Goal: Information Seeking & Learning: Learn about a topic

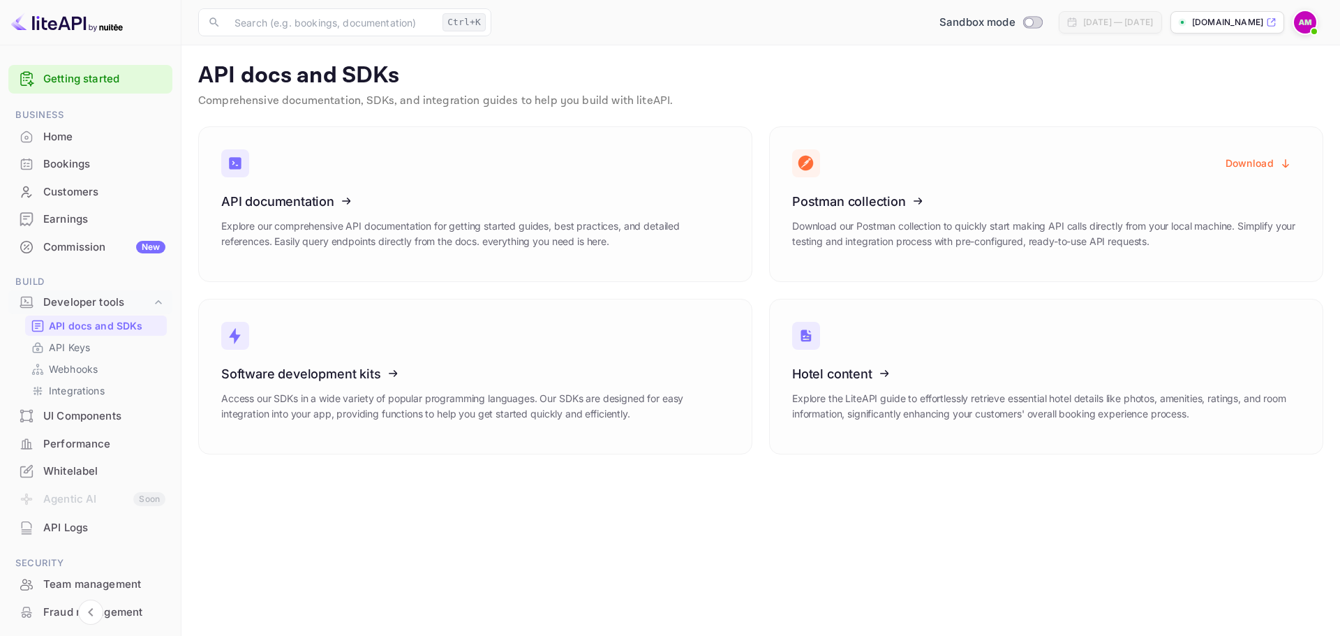
click at [91, 245] on div "Commission New" at bounding box center [104, 247] width 122 height 16
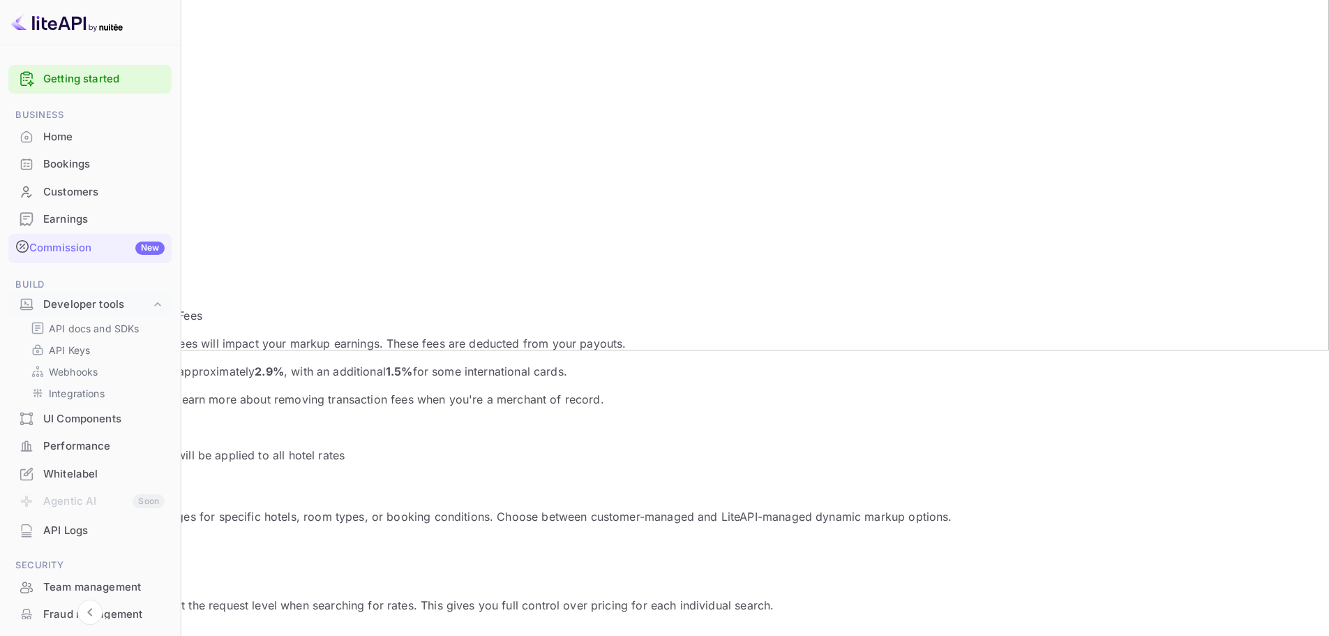
scroll to position [349, 0]
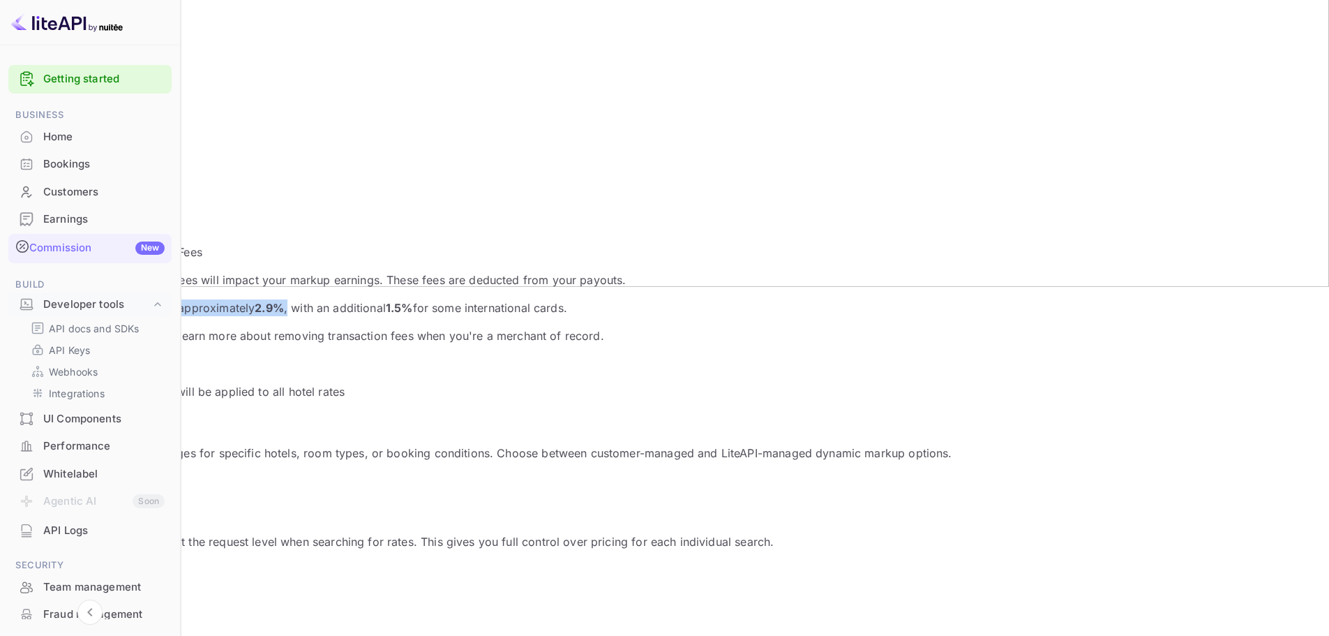
drag, startPoint x: 280, startPoint y: 206, endPoint x: 475, endPoint y: 205, distance: 194.7
click at [475, 299] on p "Standard processing fees are approximately 2.9% , with an additional 1.5% for s…" at bounding box center [665, 307] width 1296 height 17
click at [284, 301] on strong "2.9%" at bounding box center [269, 308] width 29 height 14
drag, startPoint x: 545, startPoint y: 202, endPoint x: 584, endPoint y: 204, distance: 39.1
click at [584, 299] on p "Standard processing fees are approximately 2.9% , with an additional 1.5% for s…" at bounding box center [665, 307] width 1296 height 17
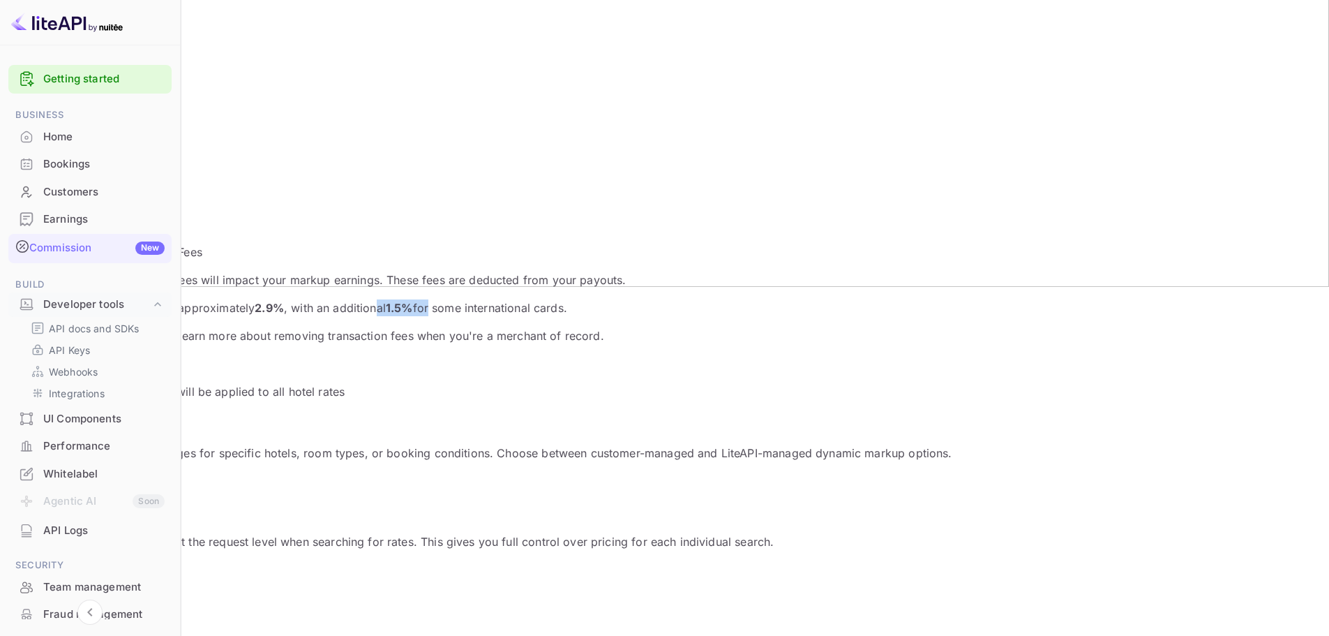
drag, startPoint x: 761, startPoint y: 208, endPoint x: 396, endPoint y: 183, distance: 365.1
click at [396, 271] on div "Credit/debit card processing fees will impact your markup earnings. These fees …" at bounding box center [665, 307] width 1296 height 73
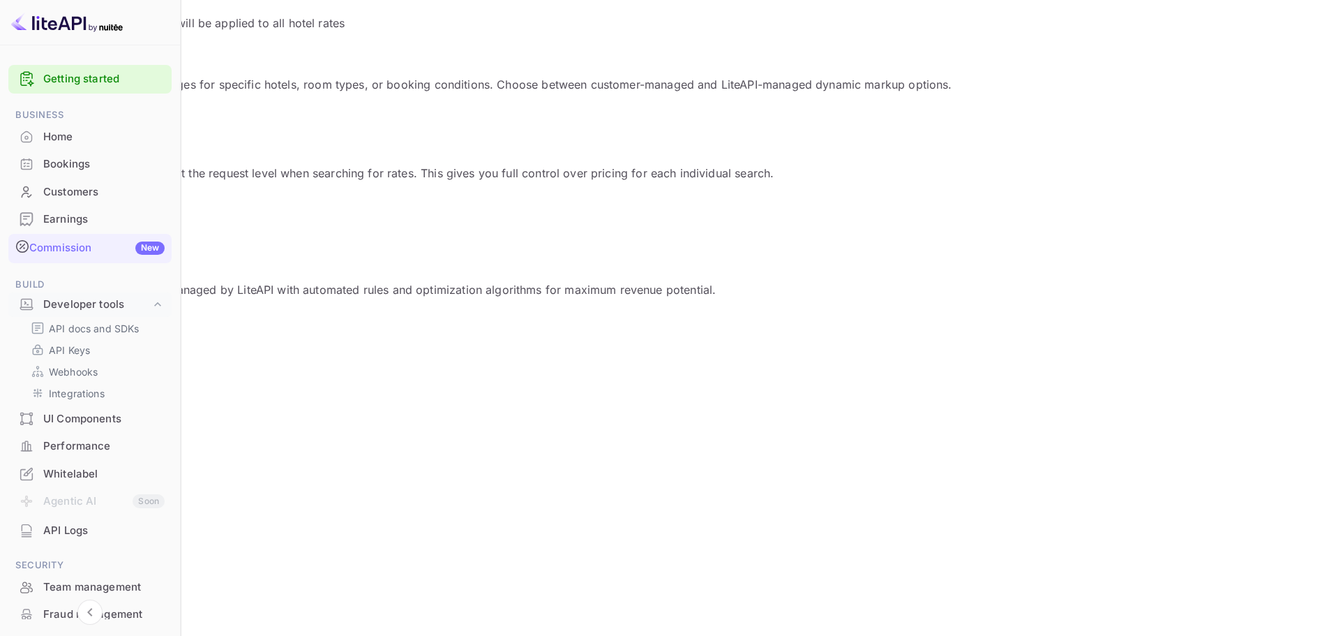
scroll to position [765, 0]
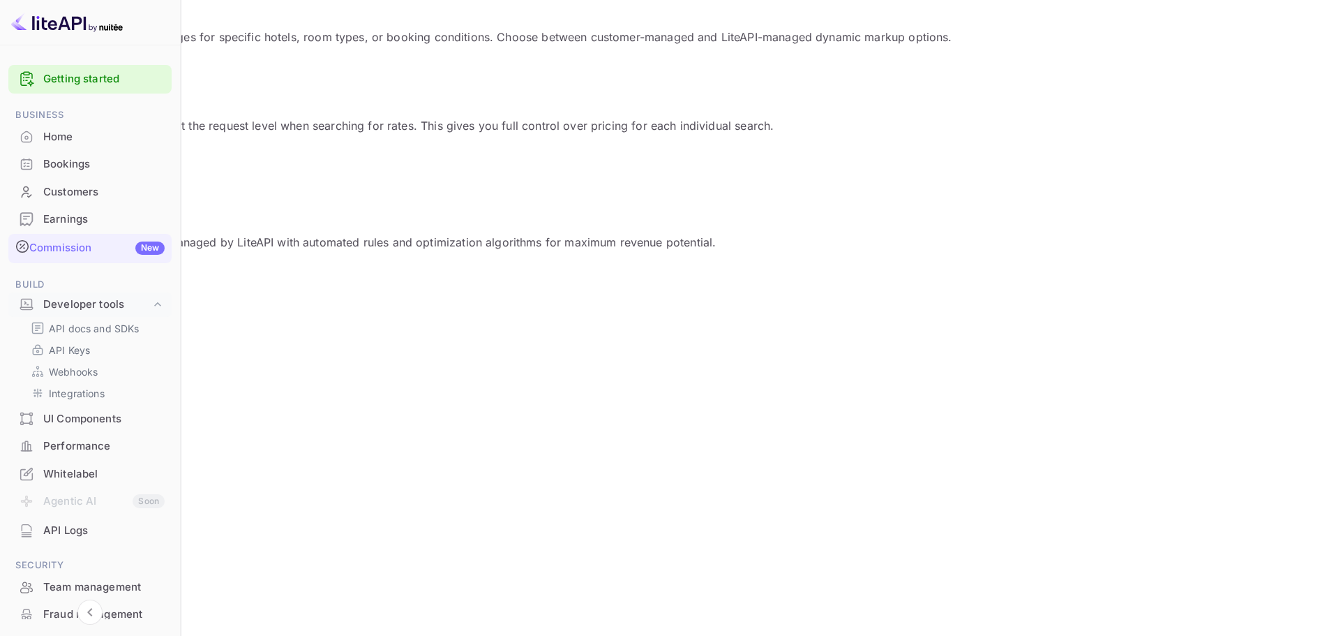
drag, startPoint x: 322, startPoint y: 292, endPoint x: 360, endPoint y: 308, distance: 41.2
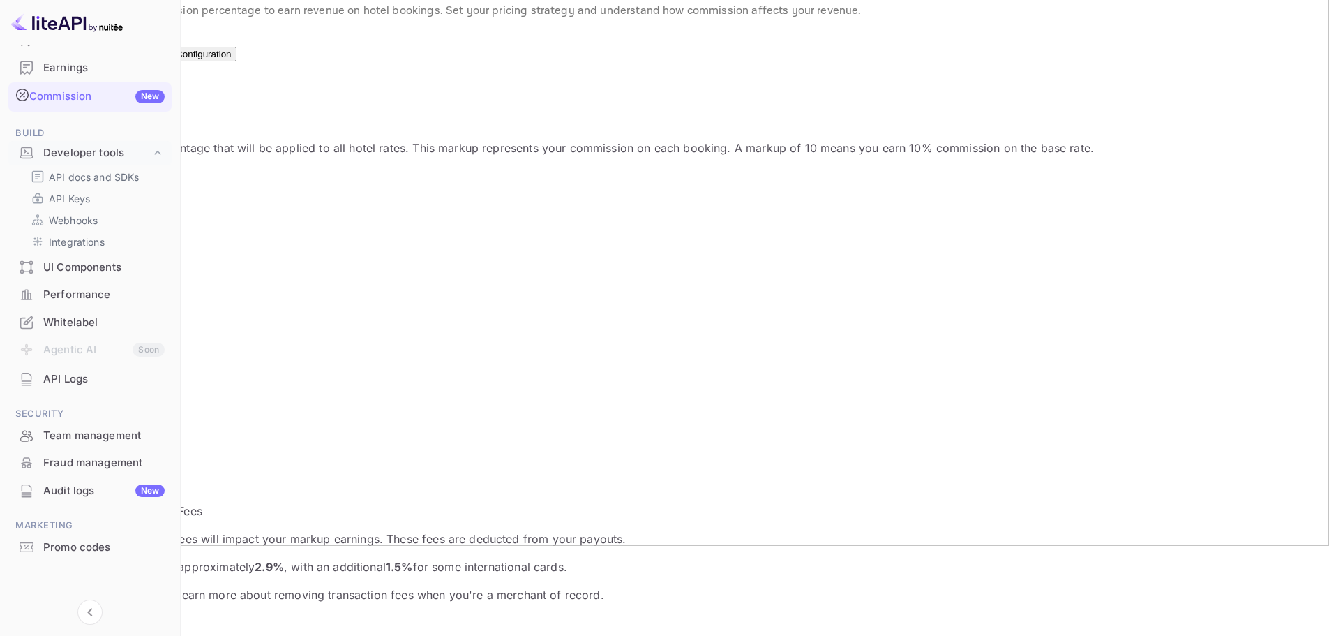
scroll to position [67, 0]
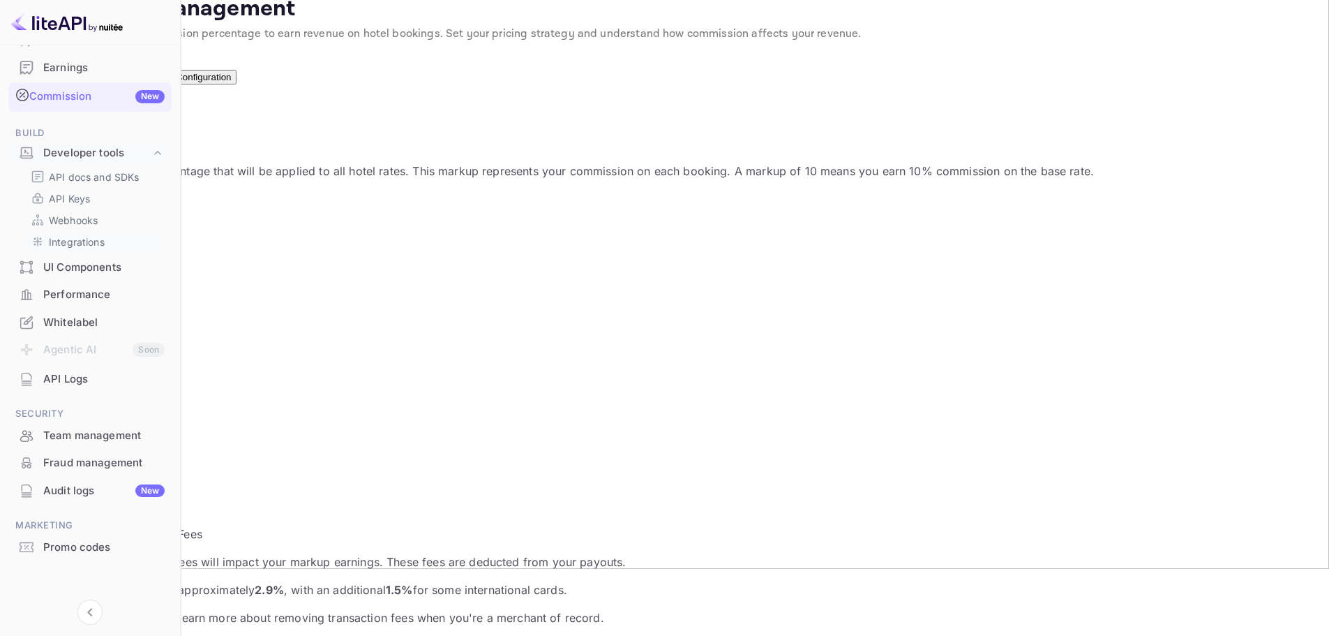
click at [82, 241] on p "Integrations" at bounding box center [77, 241] width 56 height 15
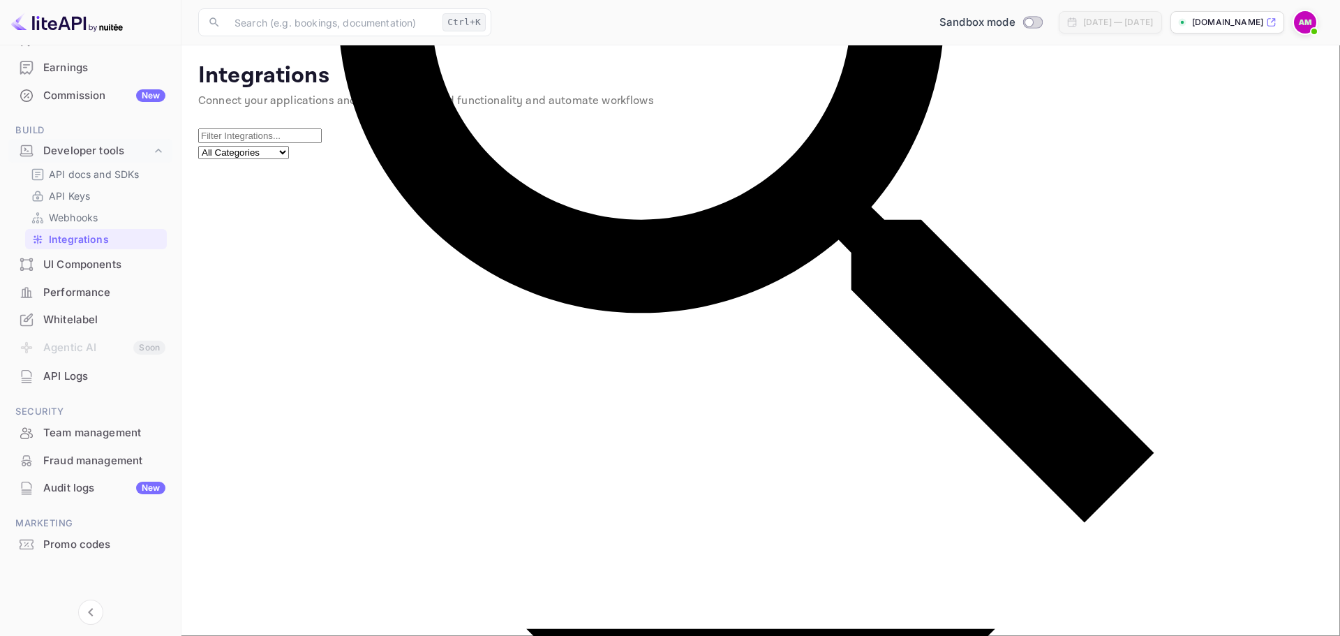
click at [289, 147] on select "All Categories Developer Tools Travel Services Payment Systems" at bounding box center [243, 152] width 91 height 13
click at [289, 146] on select "All Categories Developer Tools Travel Services Payment Systems" at bounding box center [243, 152] width 91 height 13
select select "Payment Systems"
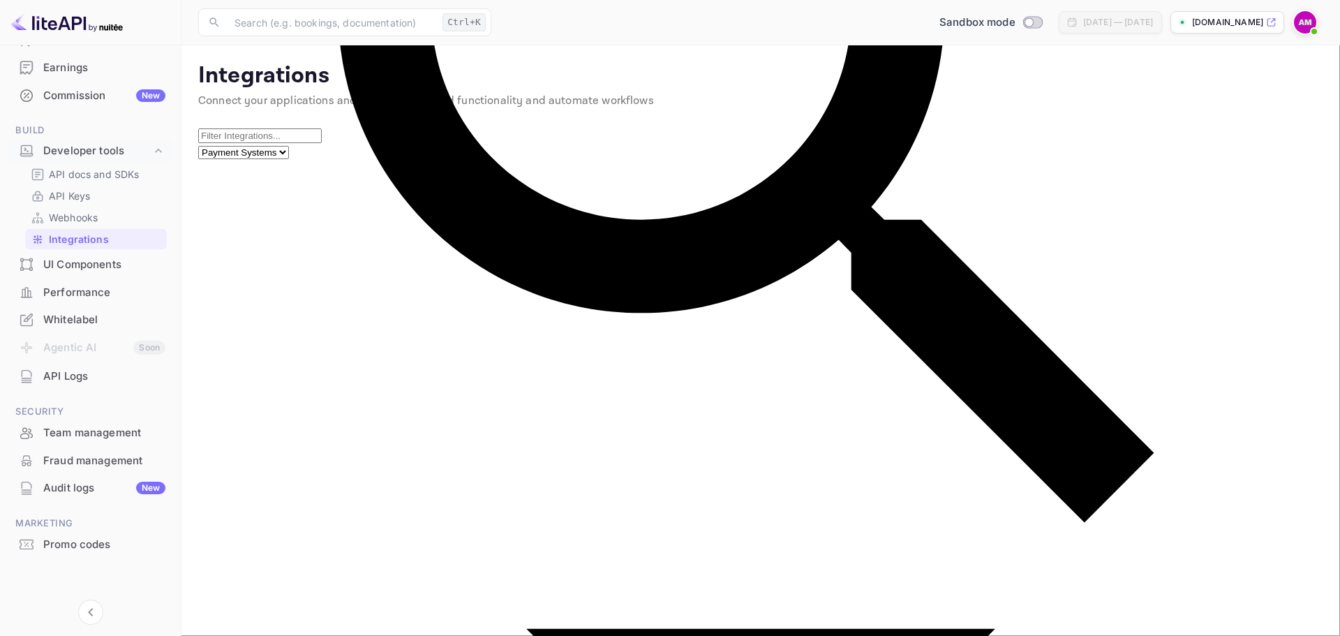
click at [289, 146] on select "All Categories Developer Tools Travel Services Payment Systems" at bounding box center [243, 152] width 91 height 13
click at [52, 22] on img at bounding box center [67, 22] width 112 height 22
click at [61, 68] on div "Earnings" at bounding box center [104, 68] width 122 height 16
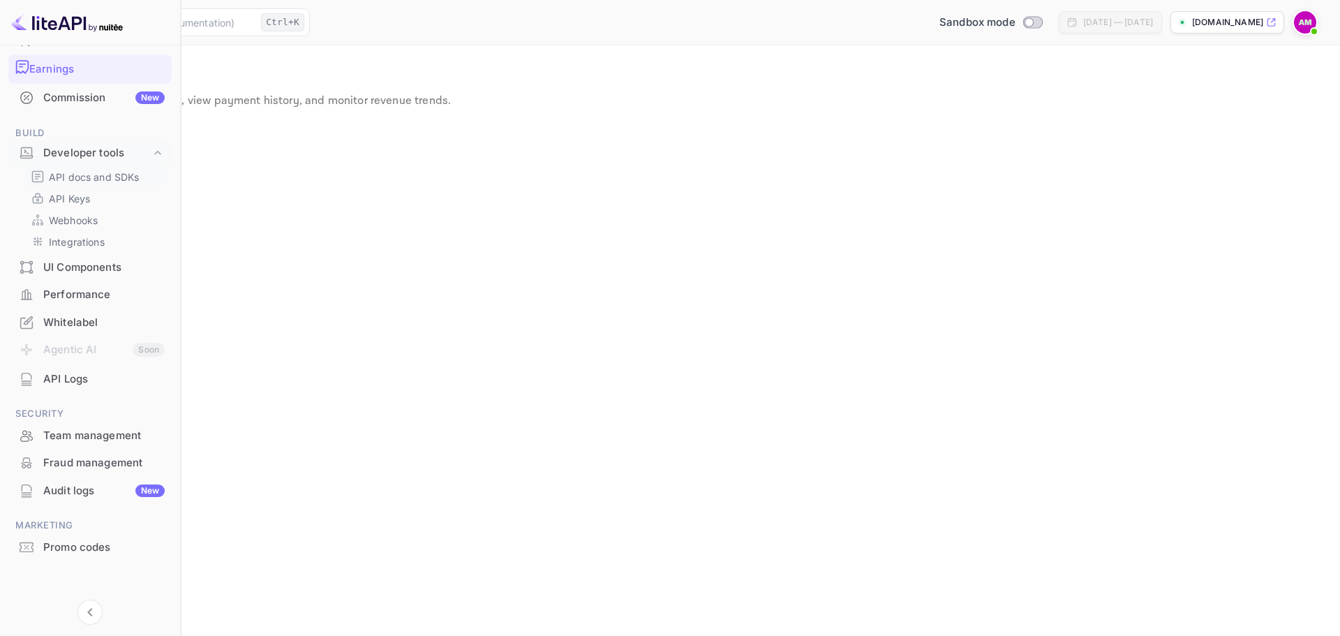
click at [77, 176] on p "API docs and SDKs" at bounding box center [94, 177] width 91 height 15
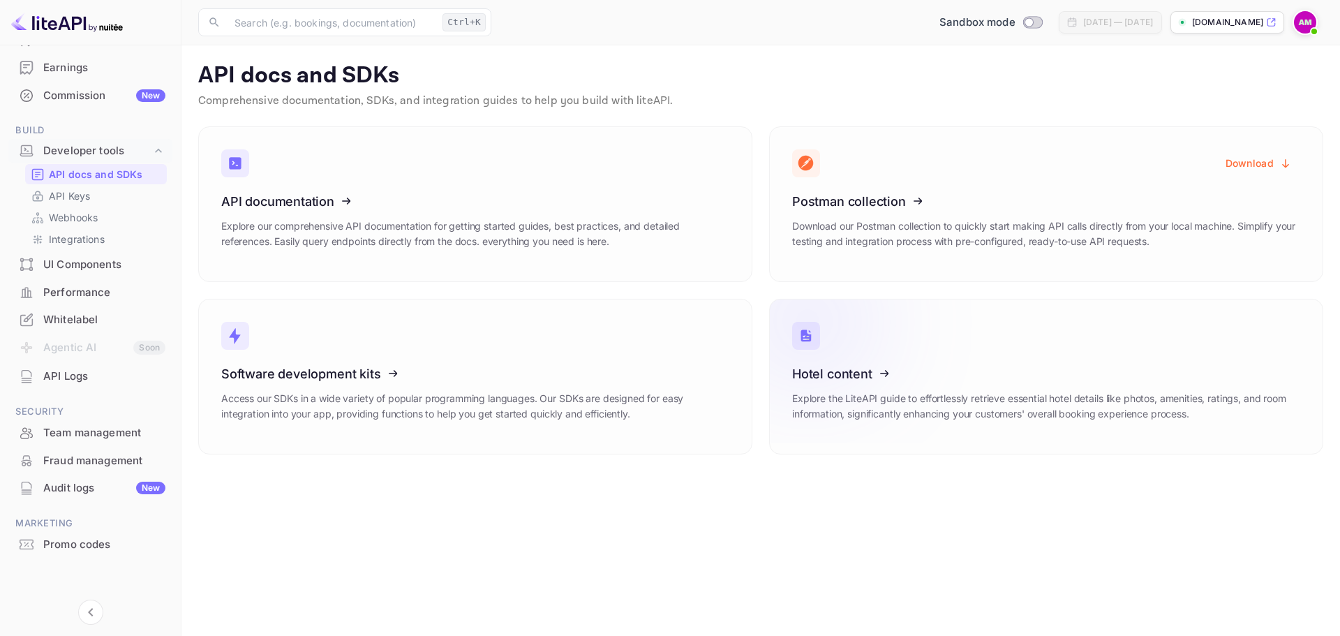
click at [888, 376] on icon at bounding box center [878, 371] width 217 height 144
click at [1195, 22] on p "[DOMAIN_NAME]" at bounding box center [1227, 22] width 71 height 13
click at [75, 218] on p "Webhooks" at bounding box center [73, 217] width 49 height 15
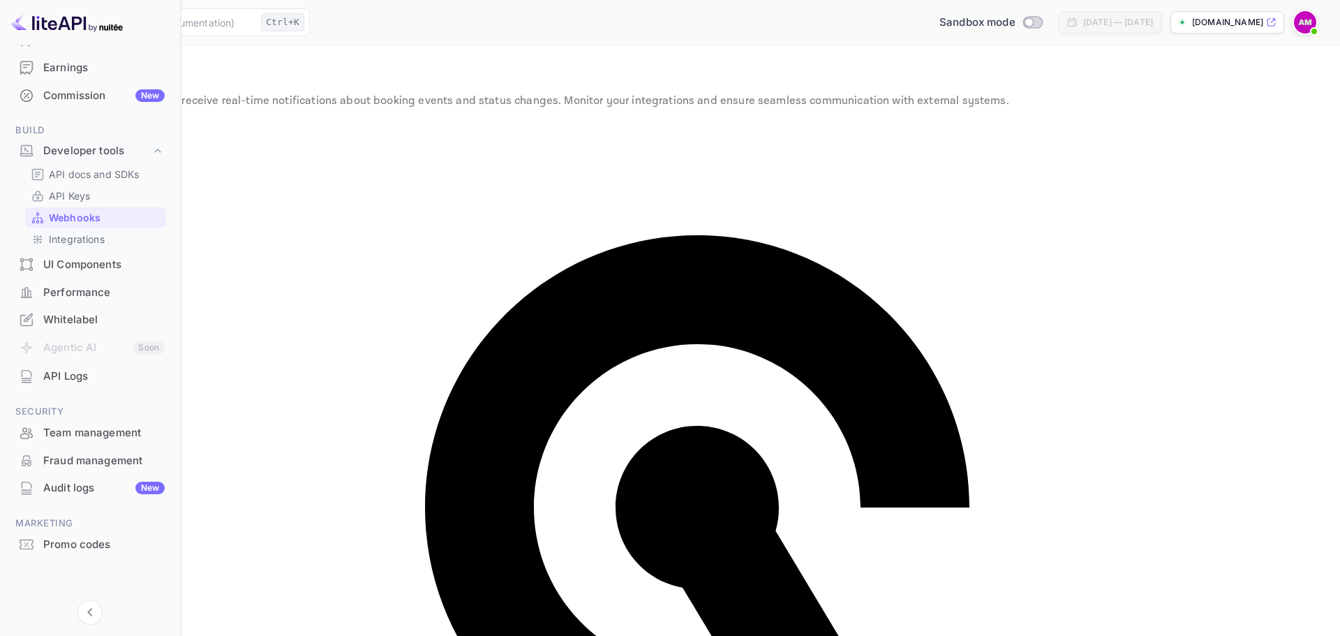
click at [70, 239] on p "Integrations" at bounding box center [77, 239] width 56 height 15
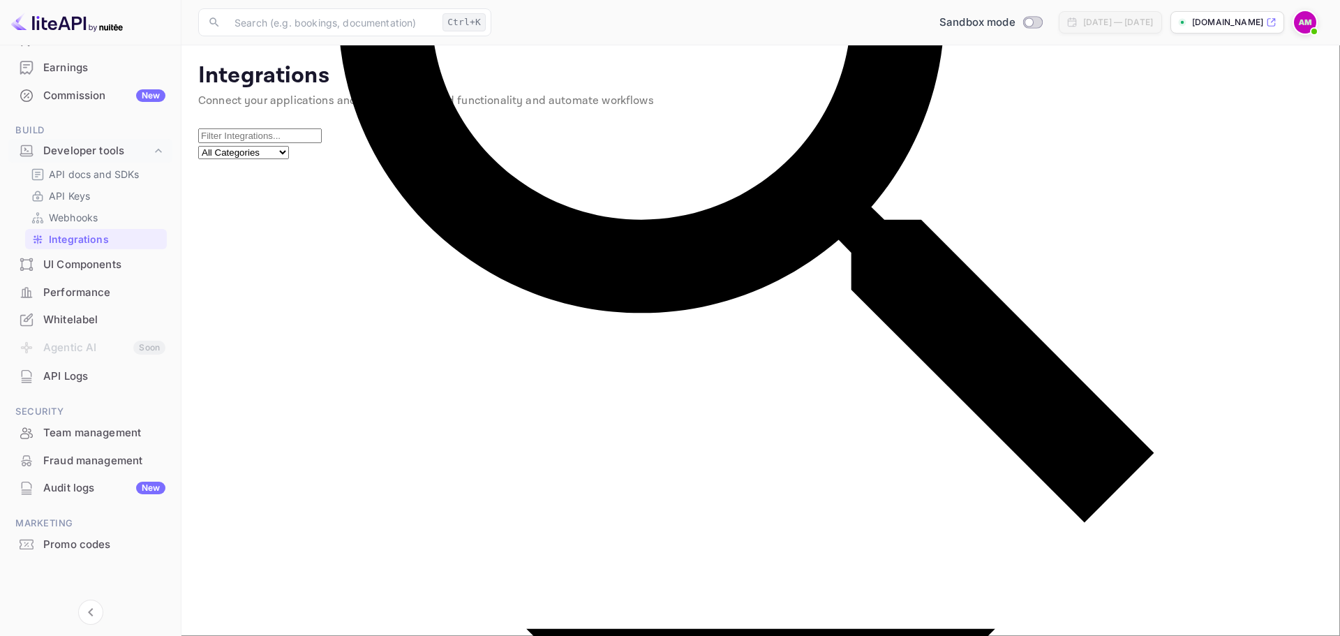
click at [64, 262] on div "UI Components" at bounding box center [104, 265] width 122 height 16
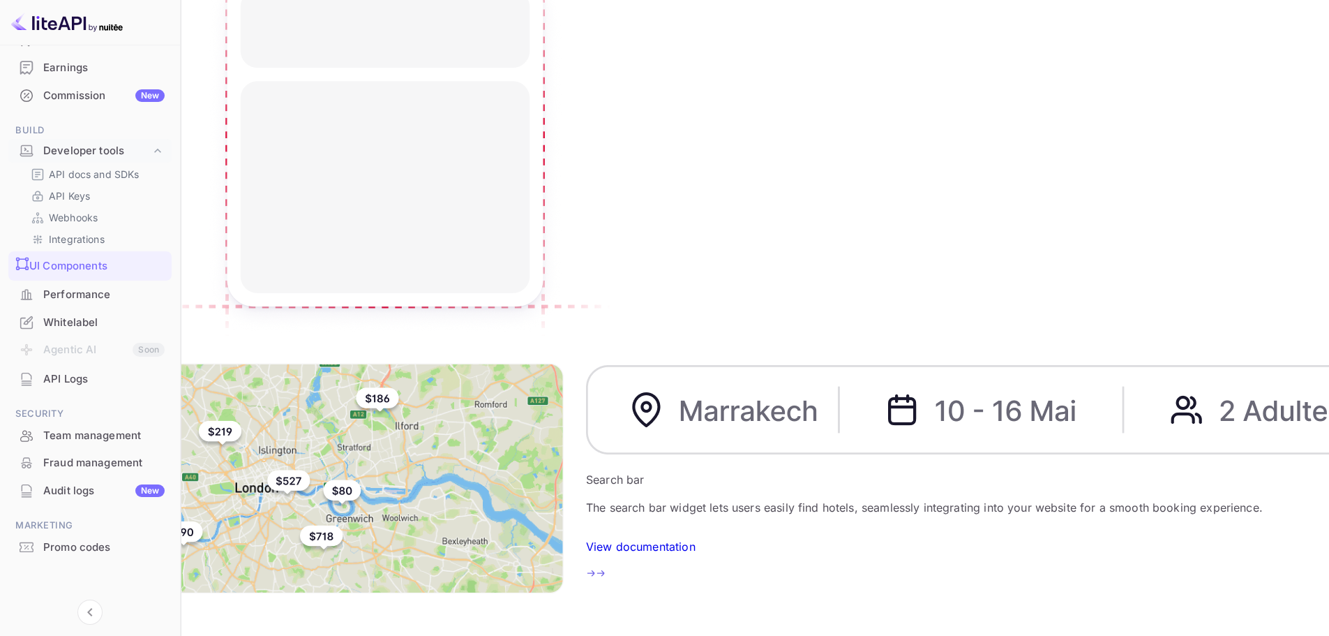
scroll to position [305, 0]
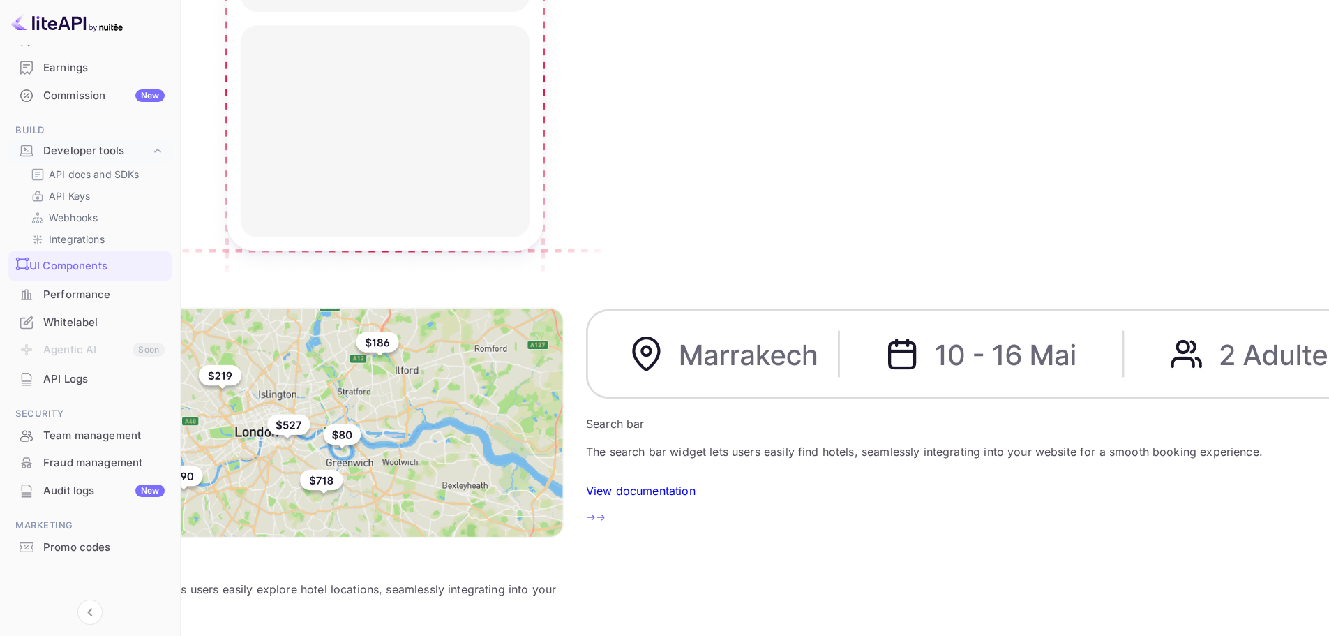
click at [65, 288] on div "Performance" at bounding box center [103, 295] width 121 height 16
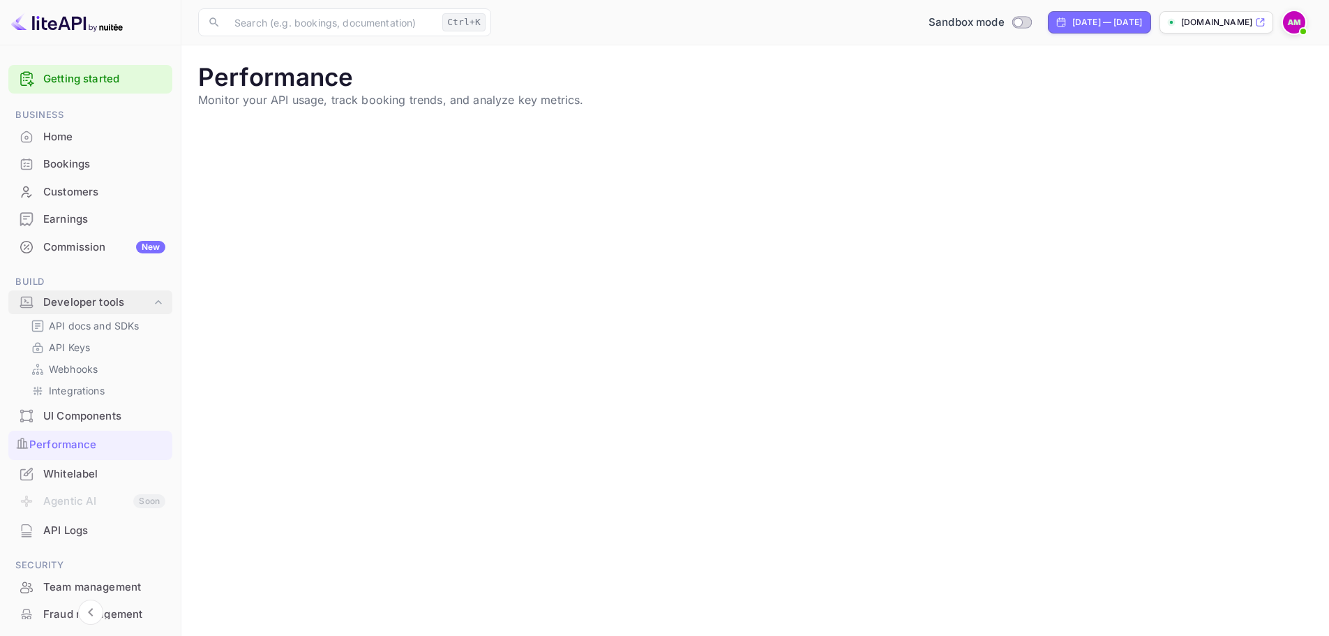
click at [81, 299] on div "Developer tools" at bounding box center [97, 302] width 108 height 16
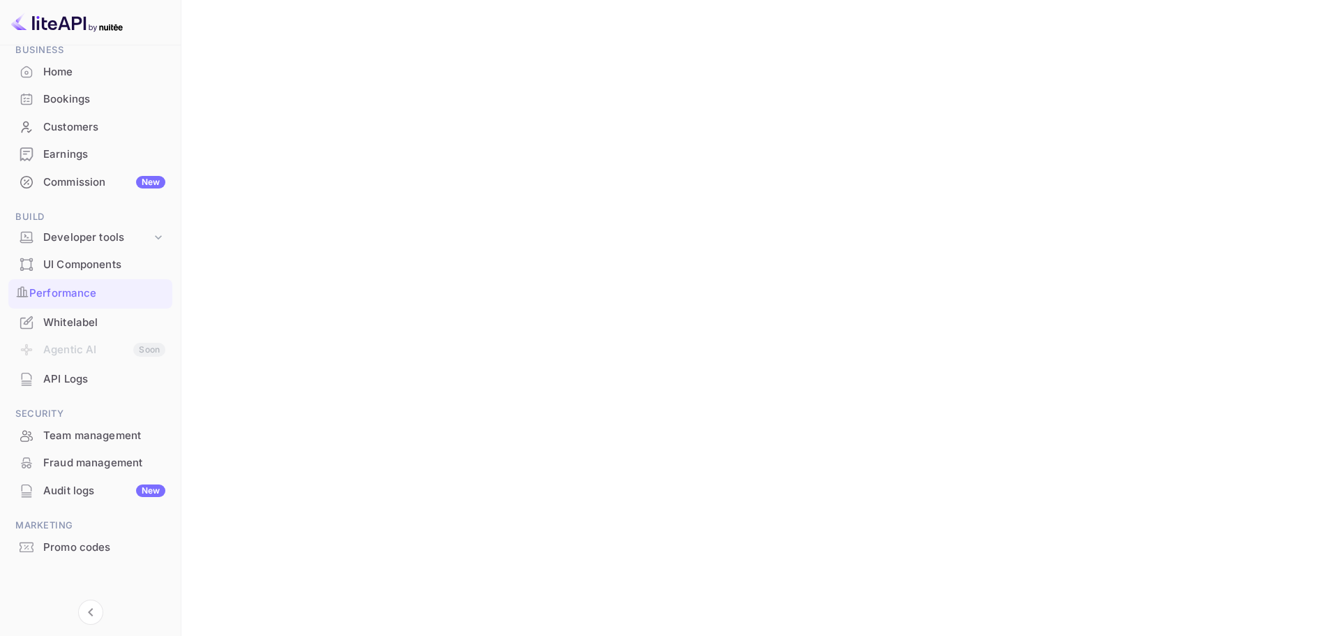
scroll to position [435, 0]
